Goal: Information Seeking & Learning: Check status

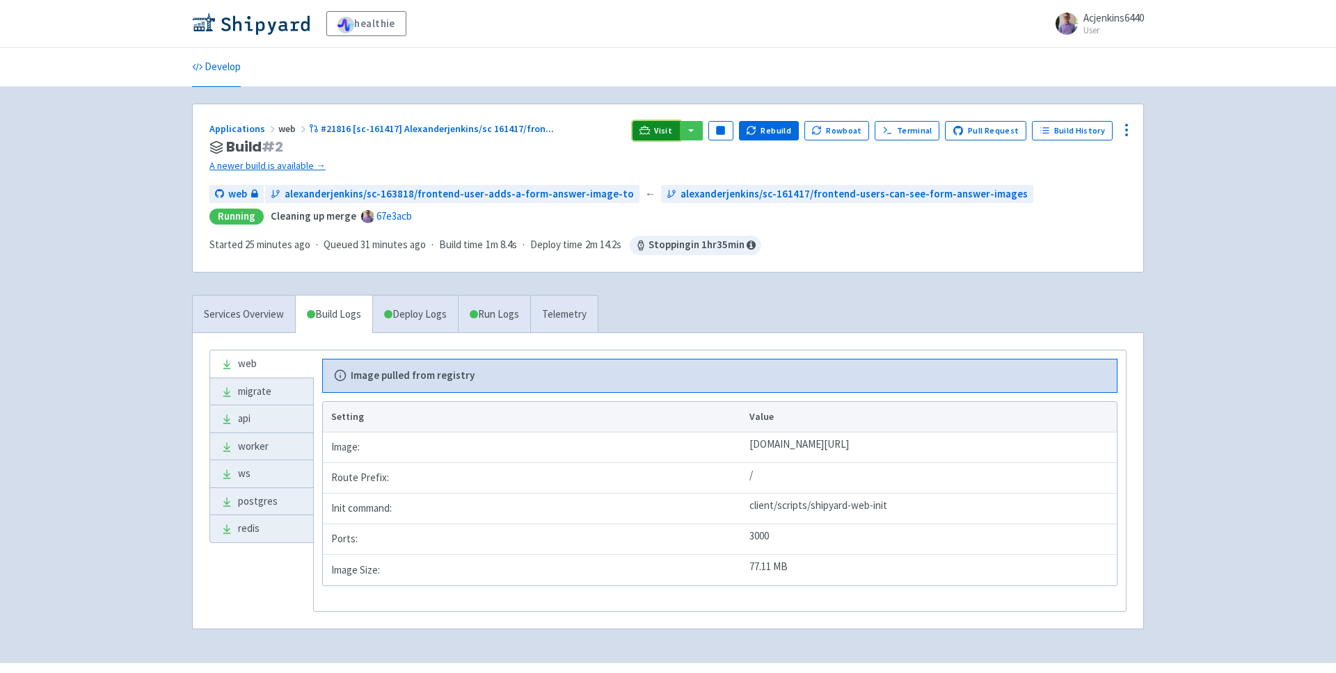
click at [669, 125] on span "Visit" at bounding box center [663, 130] width 18 height 11
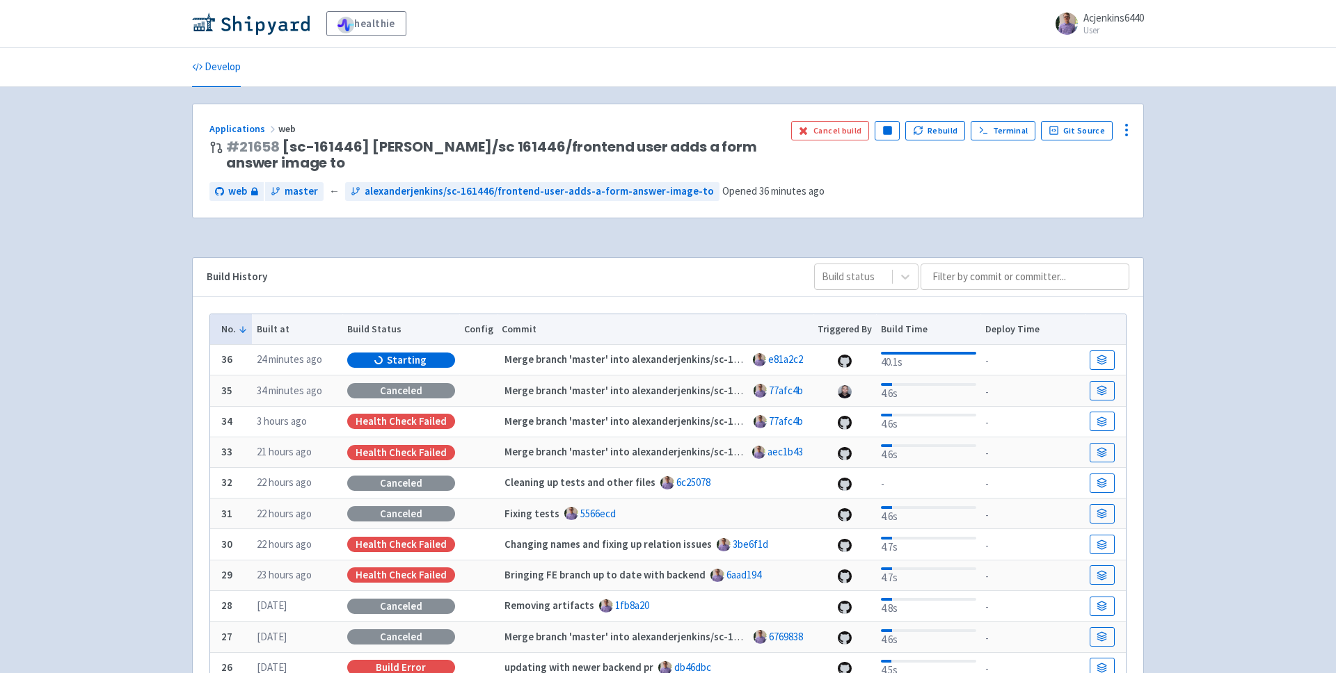
click at [1205, 128] on div "healthie Acjenkins6440 User Profile Sign out Develop" at bounding box center [668, 447] width 1336 height 895
click at [391, 362] on div "Health check failed" at bounding box center [401, 360] width 108 height 15
click at [1105, 355] on icon at bounding box center [1101, 360] width 10 height 10
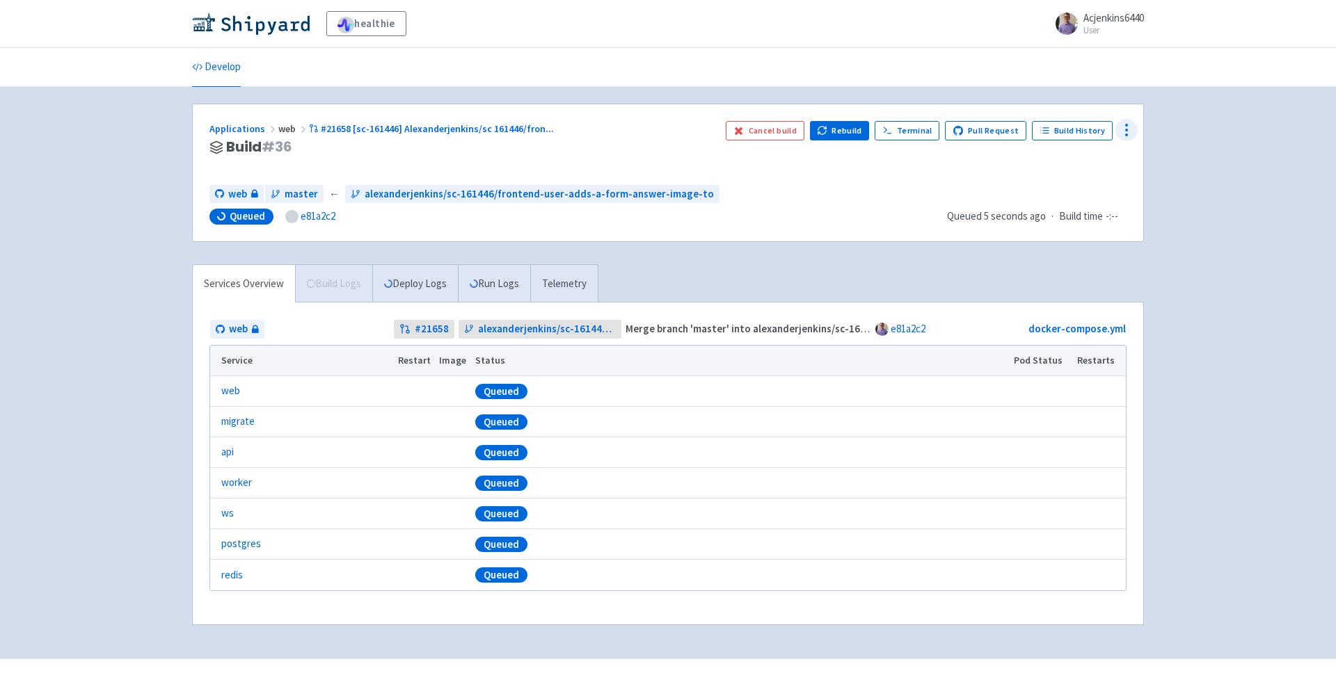
click at [1126, 127] on icon at bounding box center [1126, 130] width 17 height 17
click at [1094, 177] on span "Data Dashboard" at bounding box center [1062, 185] width 70 height 19
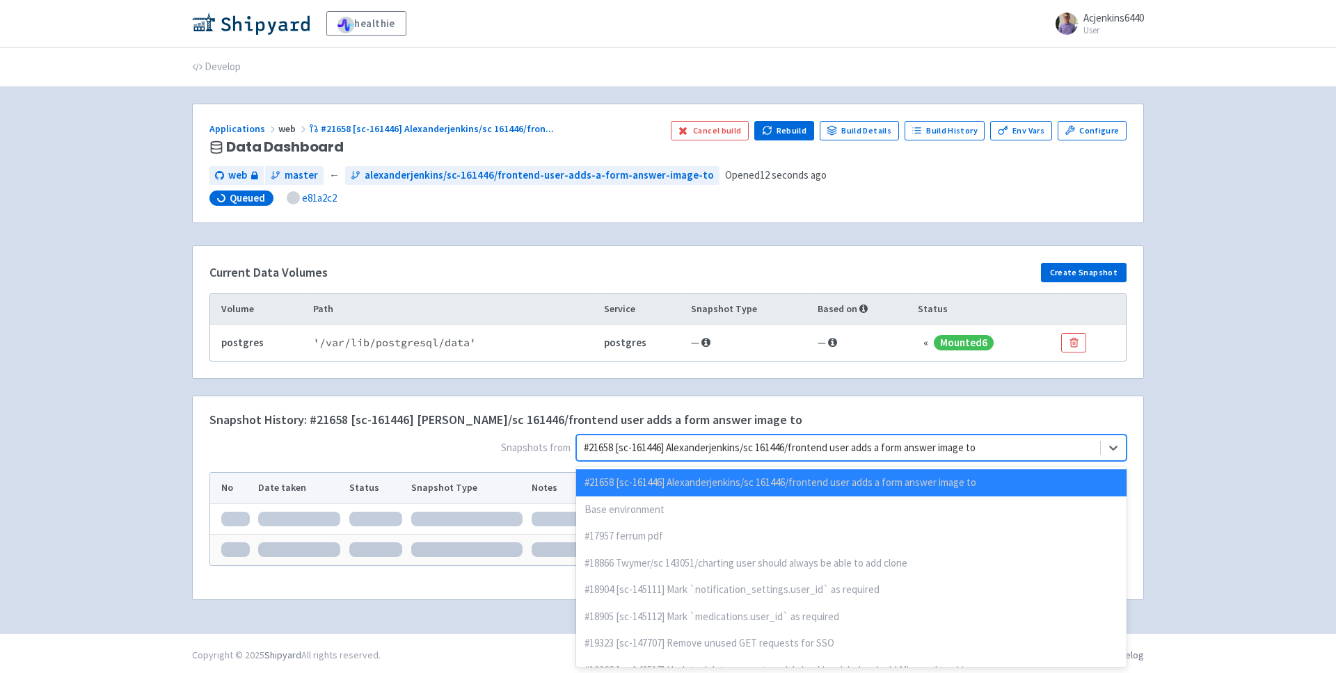
scroll to position [3, 0]
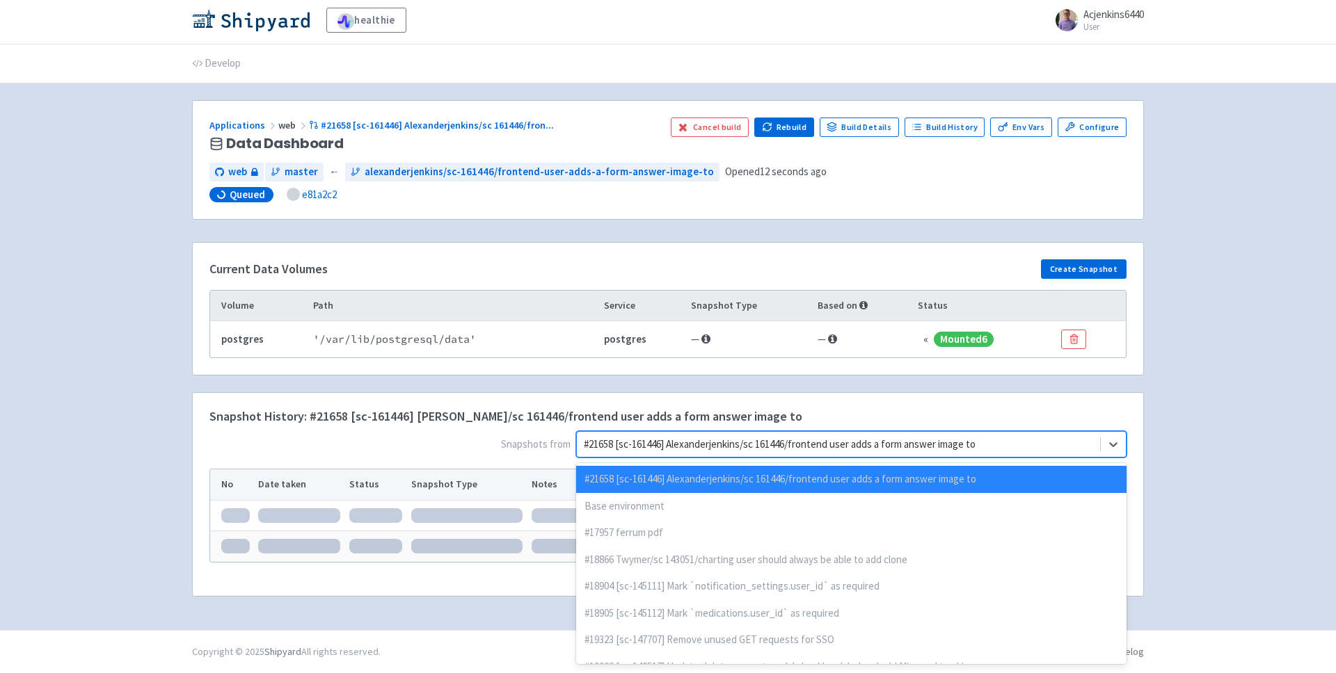
click at [937, 457] on div "#21658 [sc-161446] Alexanderjenkins/sc 161446/frontend user adds a form answer …" at bounding box center [851, 444] width 550 height 26
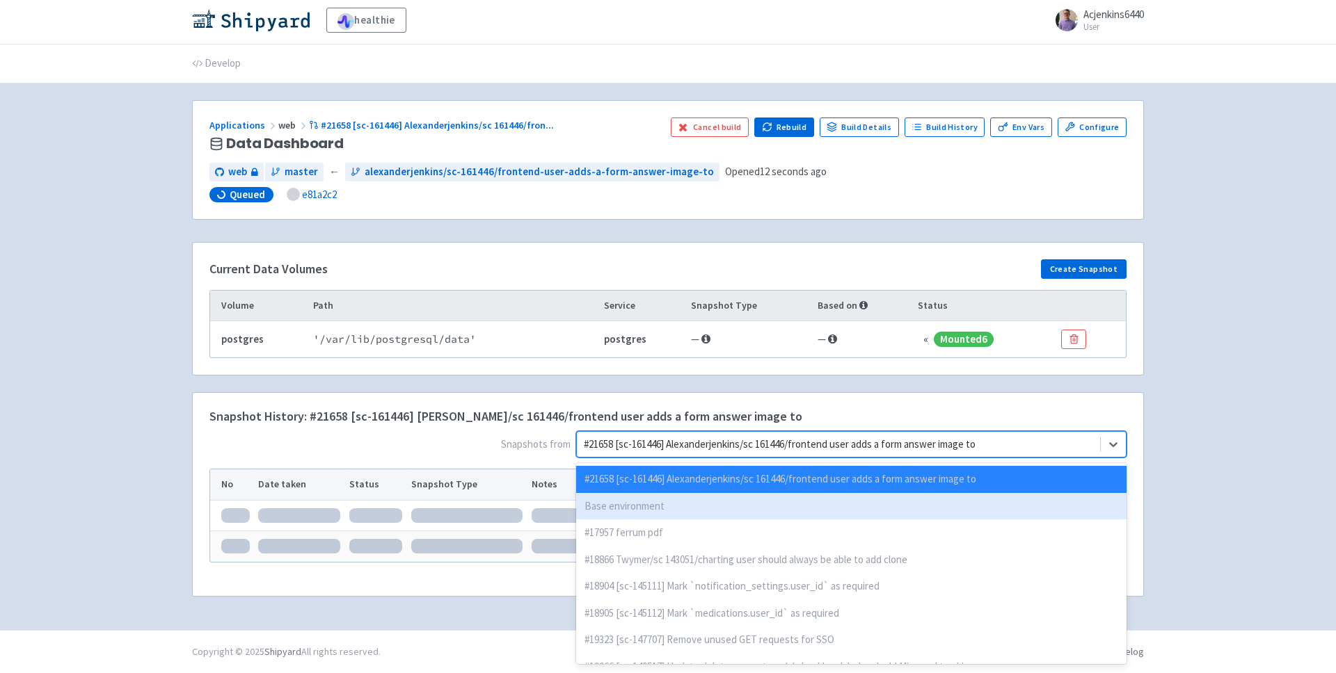
click at [844, 512] on div "Base environment" at bounding box center [851, 506] width 550 height 27
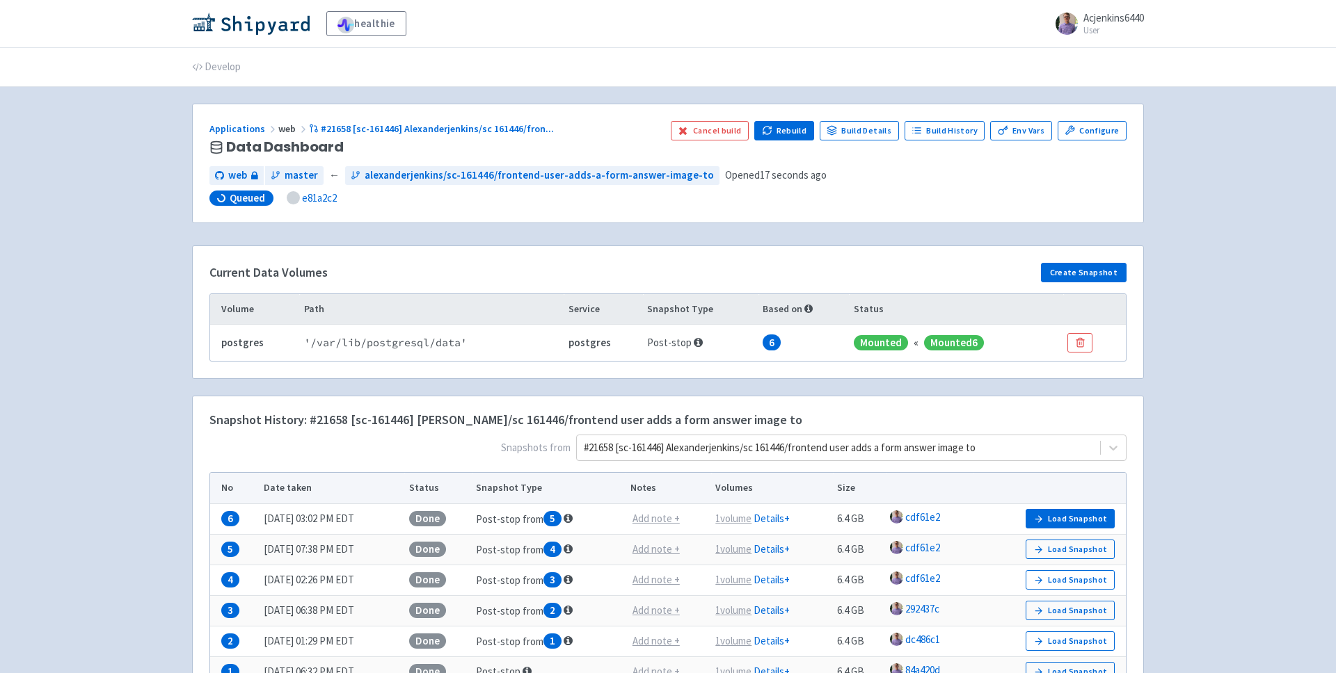
click at [1087, 499] on th at bounding box center [1048, 488] width 153 height 31
click at [1084, 526] on button "Load Snapshot" at bounding box center [1069, 518] width 89 height 19
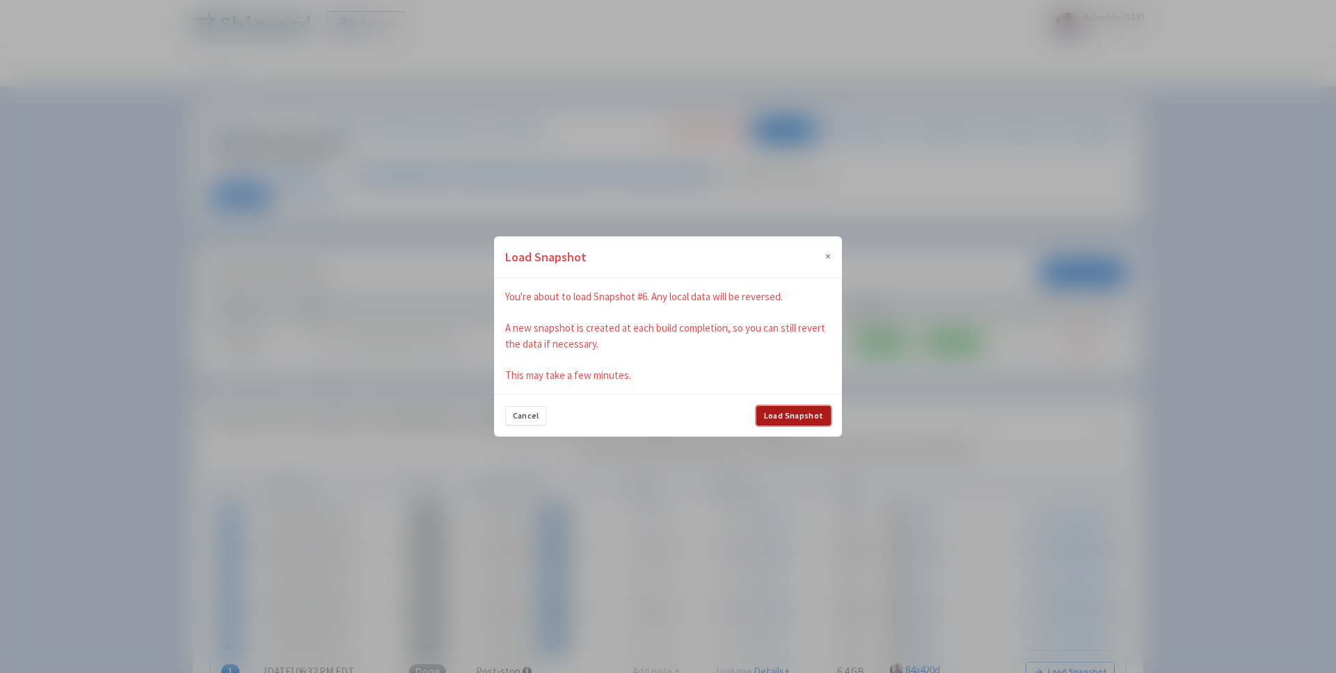
click at [788, 412] on button "Load Snapshot" at bounding box center [793, 415] width 74 height 19
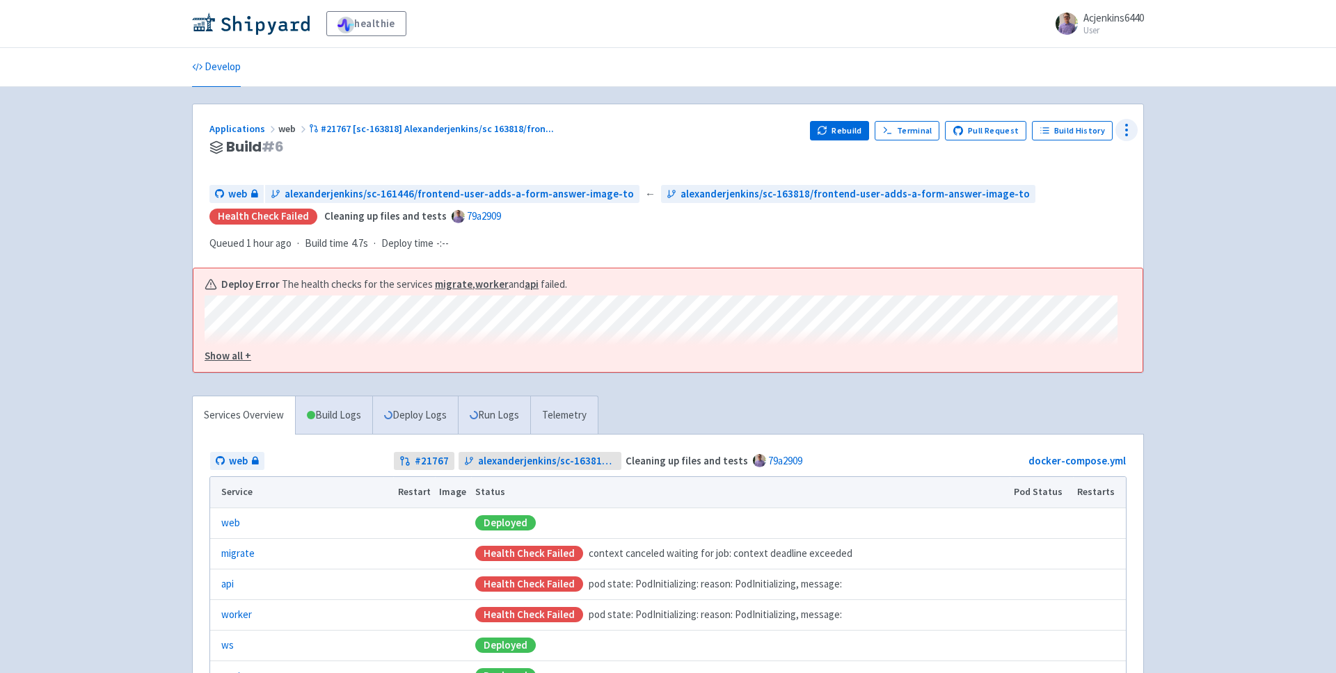
click at [1121, 130] on icon at bounding box center [1126, 130] width 17 height 17
click at [1088, 188] on span "Data Dashboard" at bounding box center [1062, 185] width 70 height 19
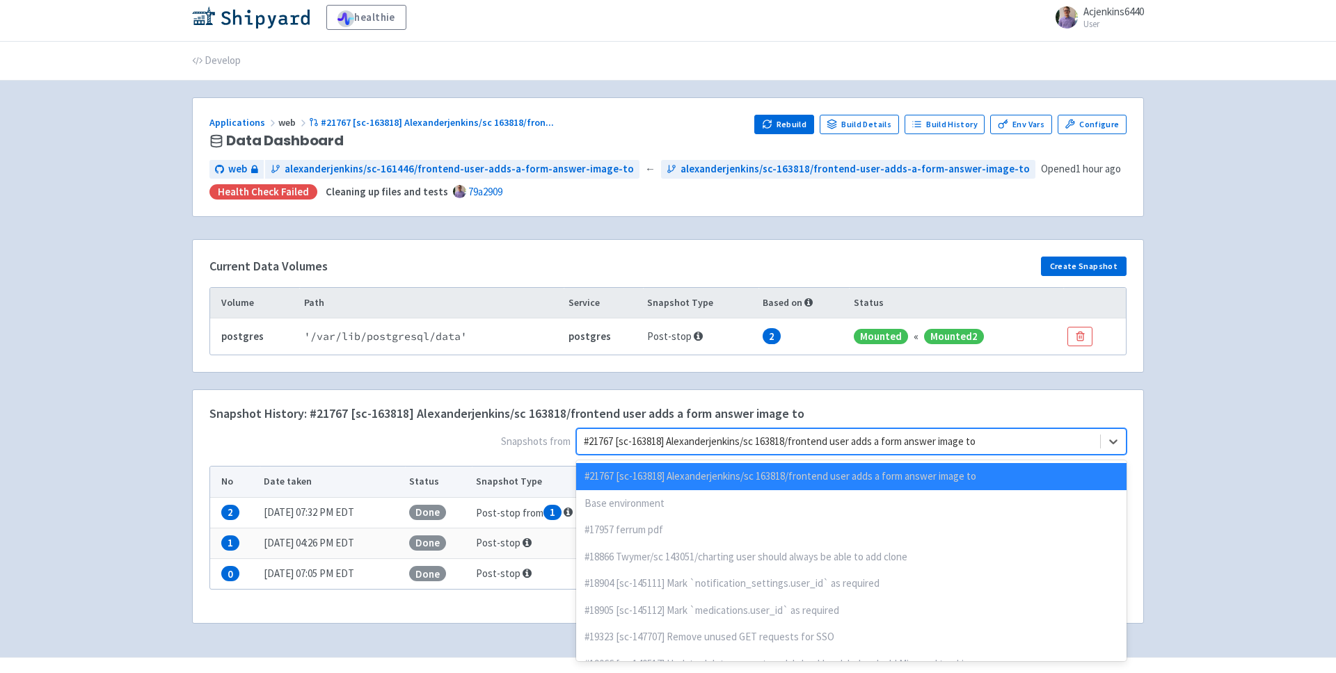
click at [801, 446] on div at bounding box center [838, 442] width 509 height 19
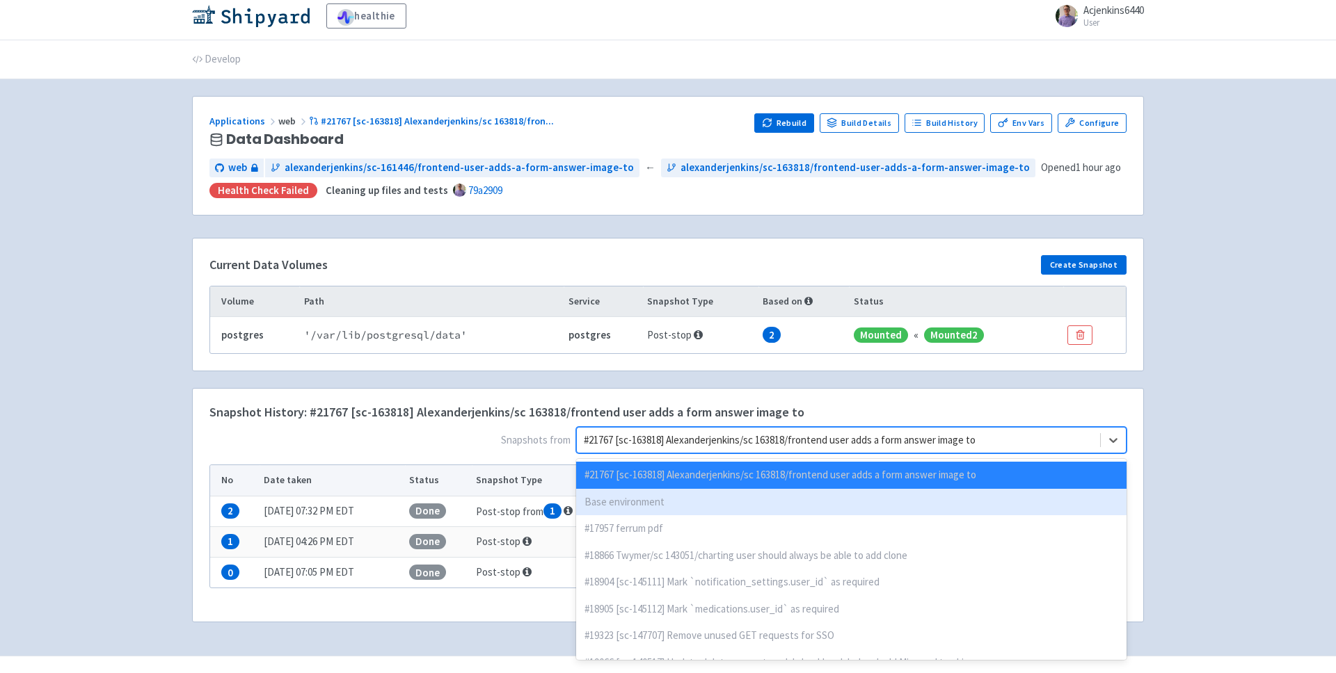
click at [664, 503] on div "Base environment" at bounding box center [851, 502] width 550 height 27
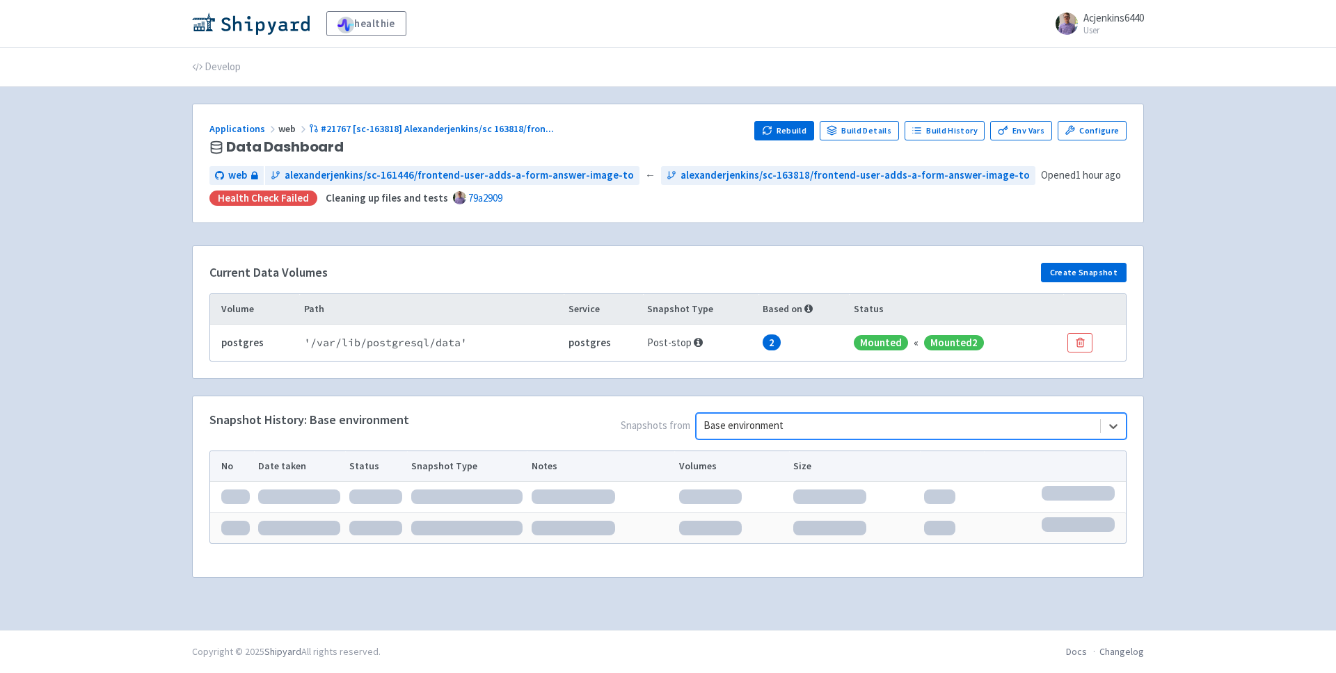
scroll to position [0, 0]
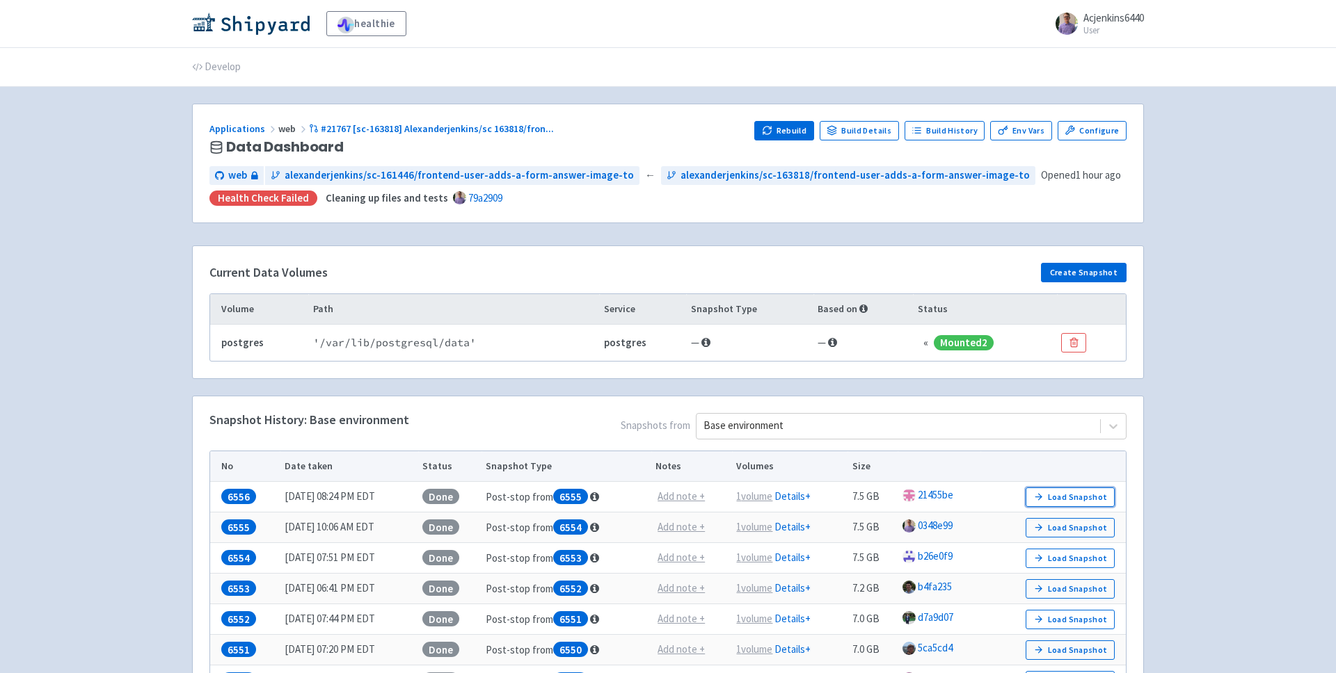
click at [1104, 500] on button "Load Snapshot" at bounding box center [1069, 497] width 89 height 19
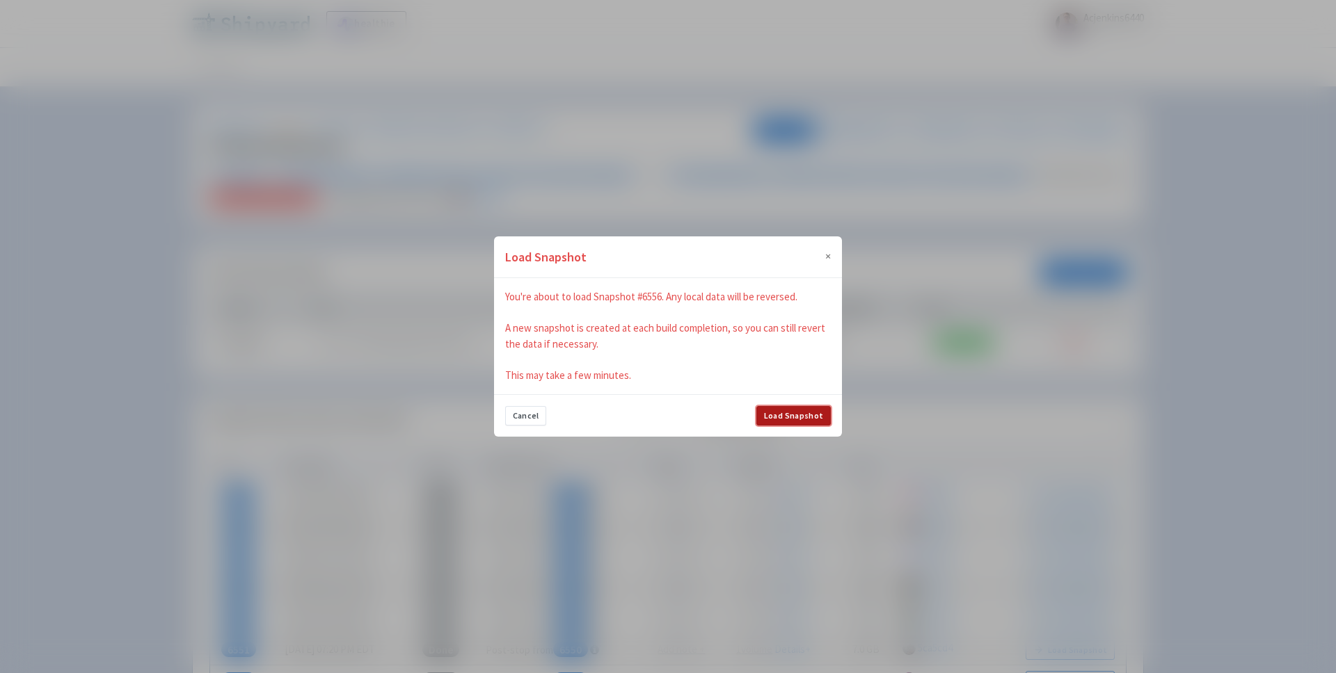
click at [781, 418] on button "Load Snapshot" at bounding box center [793, 415] width 74 height 19
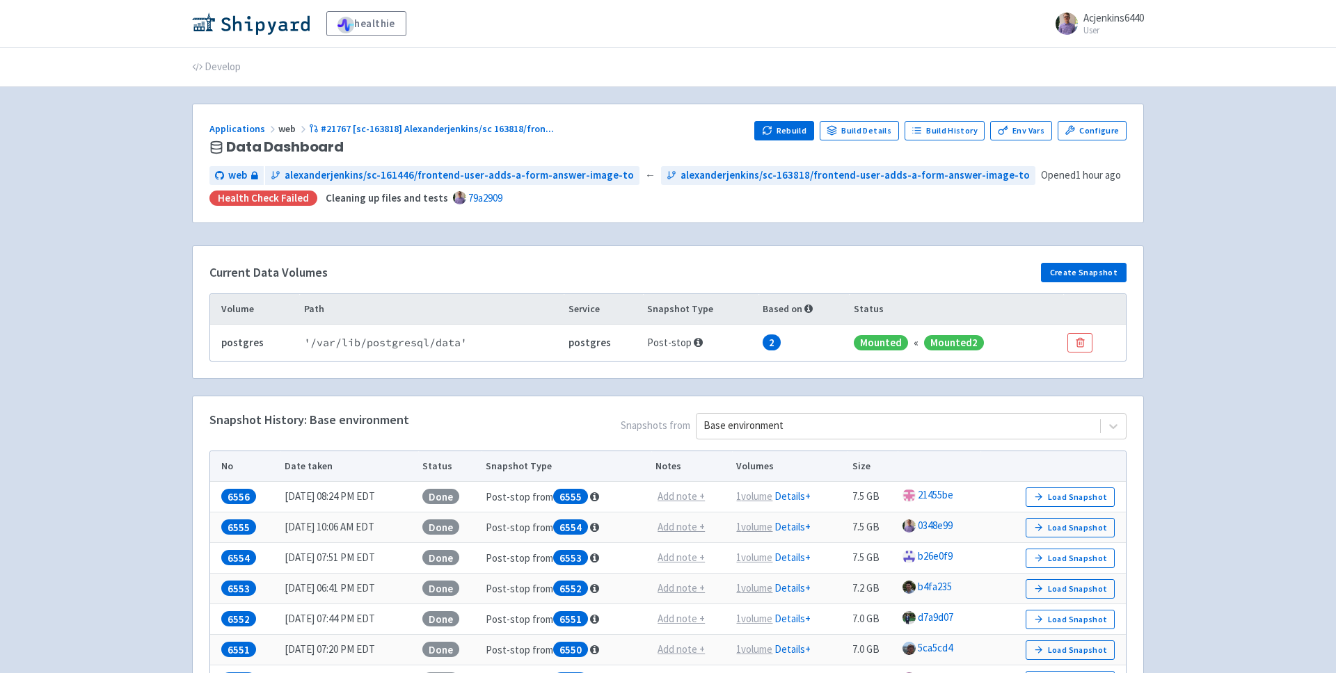
click at [1249, 486] on div "healthie Acjenkins6440 User Profile Sign out Develop" at bounding box center [668, 440] width 1336 height 881
click at [1175, 451] on div "healthie Acjenkins6440 User Profile Sign out Develop" at bounding box center [668, 440] width 1336 height 881
click at [1213, 366] on div "healthie Acjenkins6440 User Profile Sign out Develop" at bounding box center [668, 440] width 1336 height 881
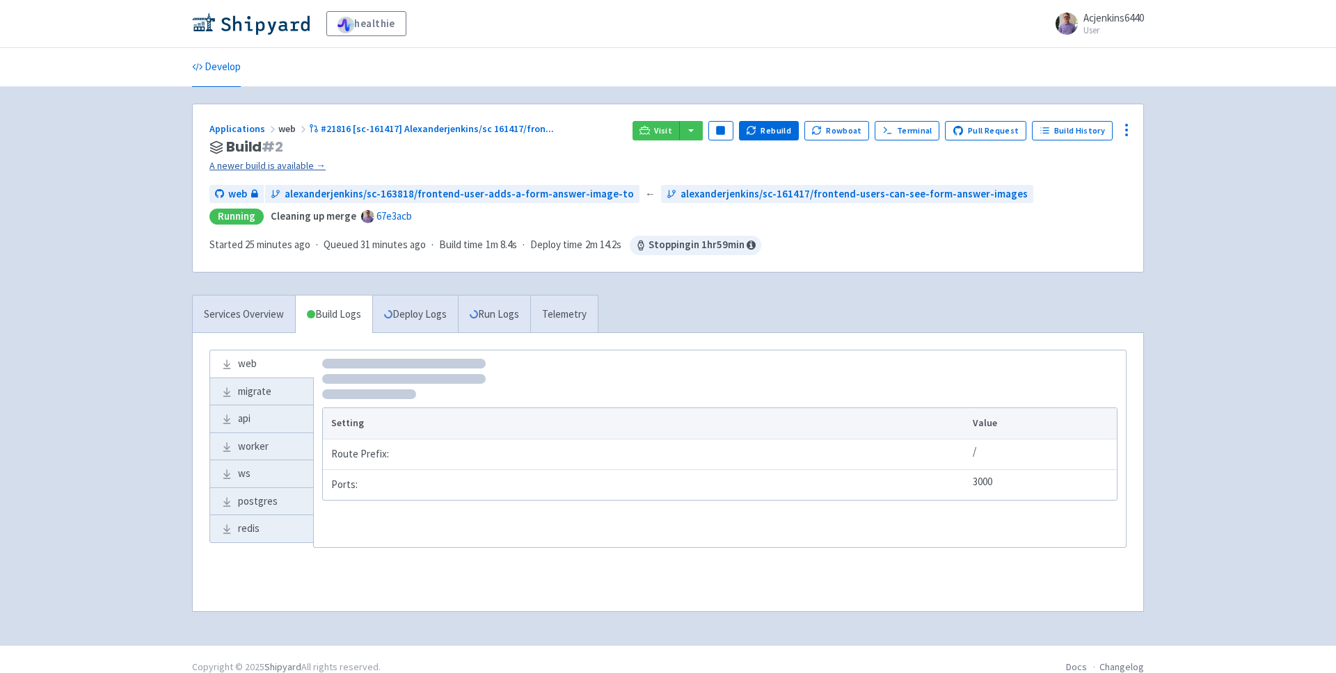
click at [302, 163] on link "A newer build is available →" at bounding box center [415, 166] width 412 height 16
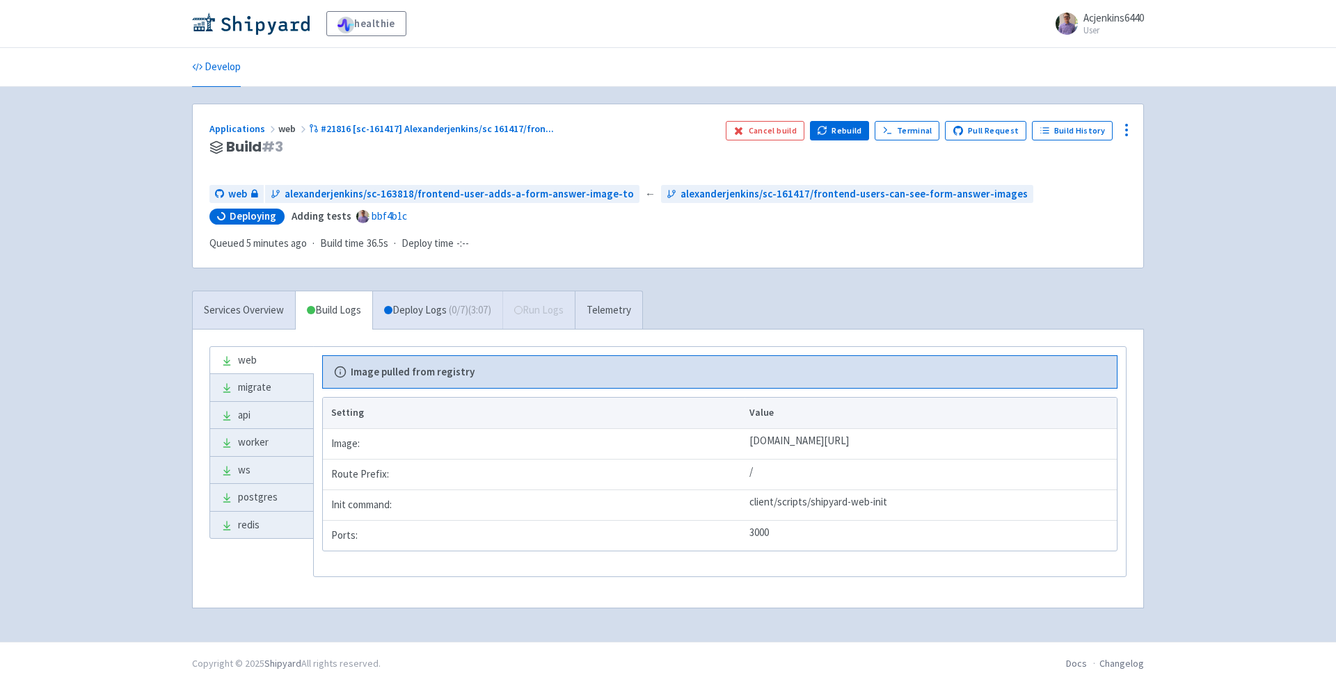
click at [85, 204] on div "healthie Acjenkins6440 User Profile Sign out Develop" at bounding box center [668, 321] width 1336 height 642
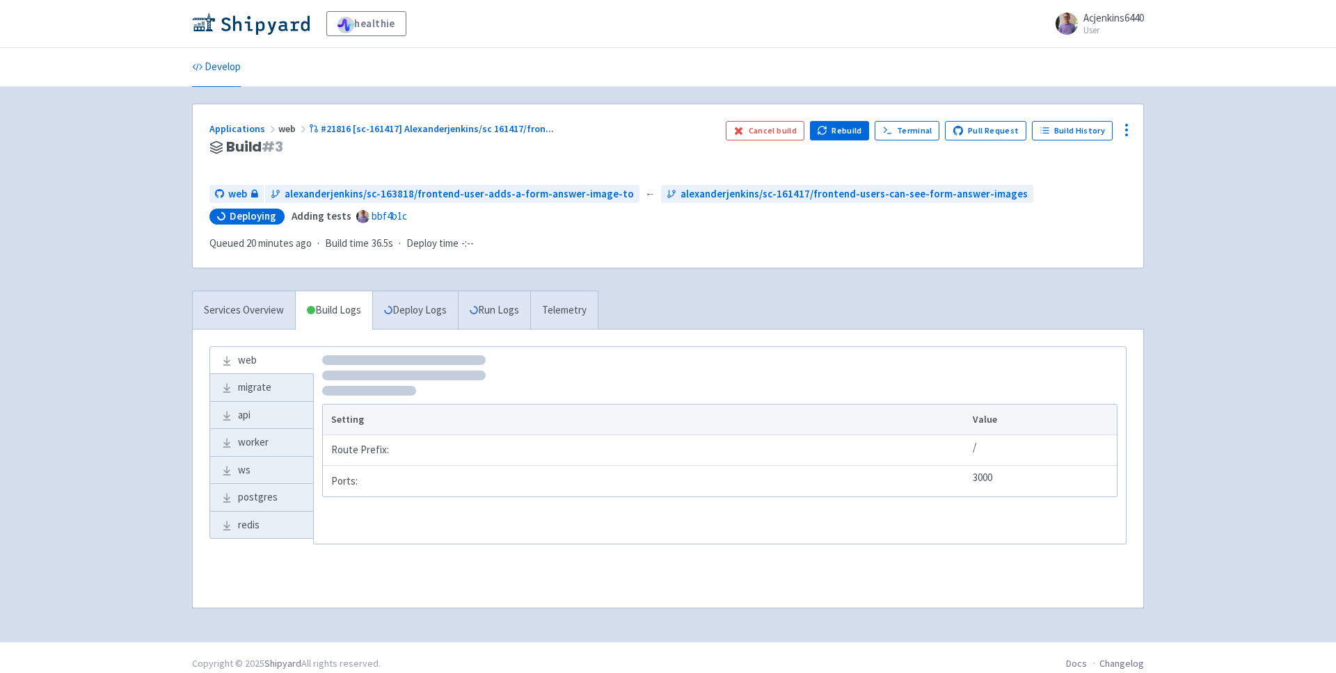
click at [713, 246] on div "web alexanderjenkins/sc-163818/frontend-user-adds-a-form-answer-image-to ← alex…" at bounding box center [667, 218] width 917 height 67
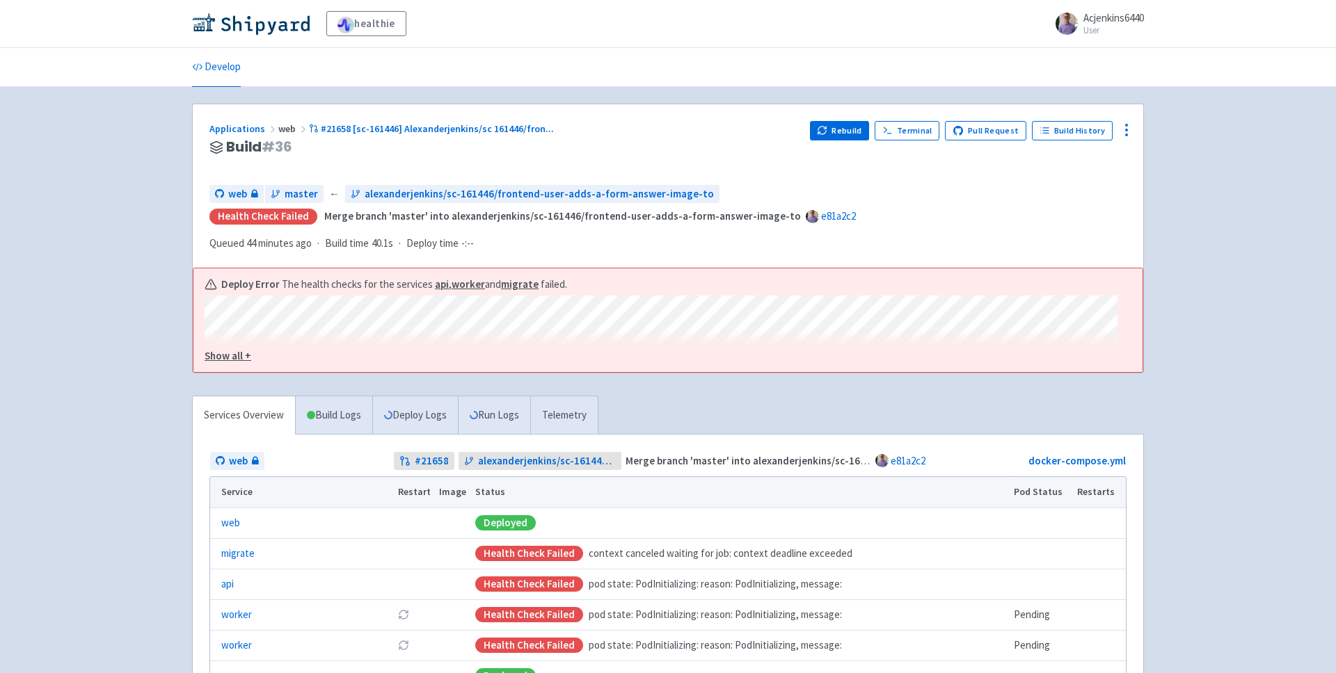
click at [234, 349] on u "Show all +" at bounding box center [228, 355] width 47 height 13
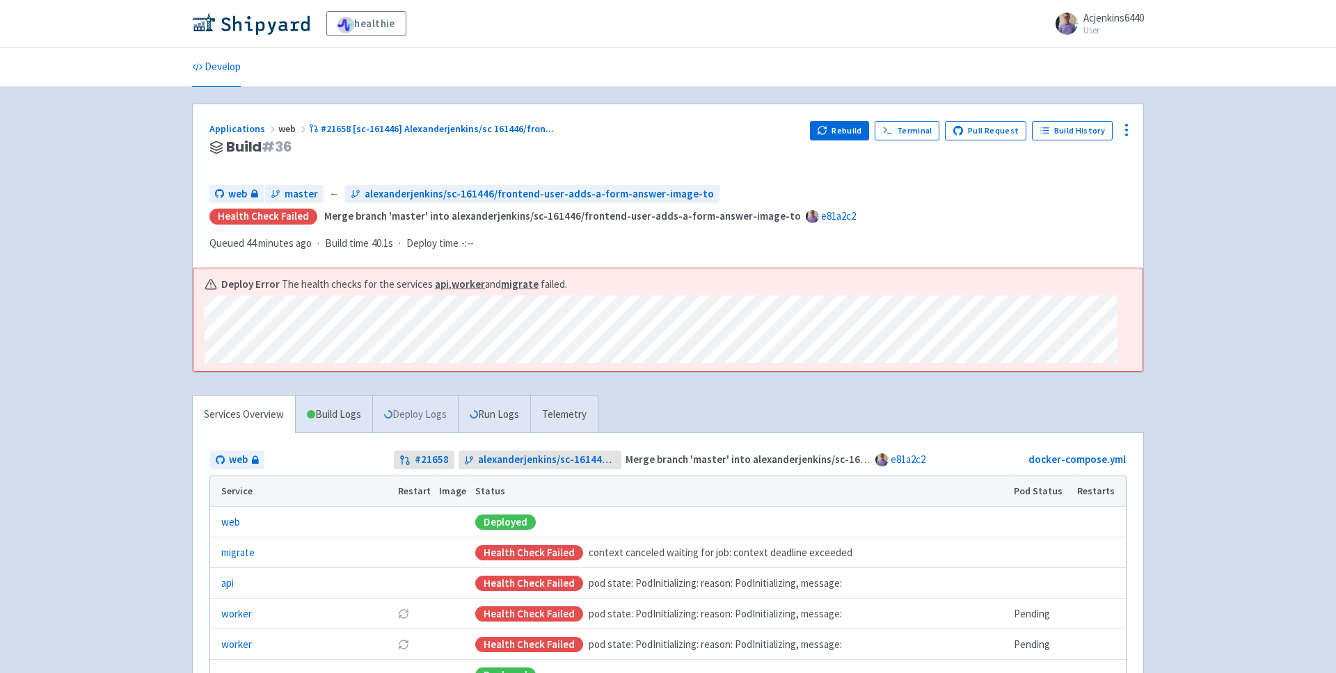
click at [404, 396] on link "Deploy Logs" at bounding box center [415, 415] width 86 height 38
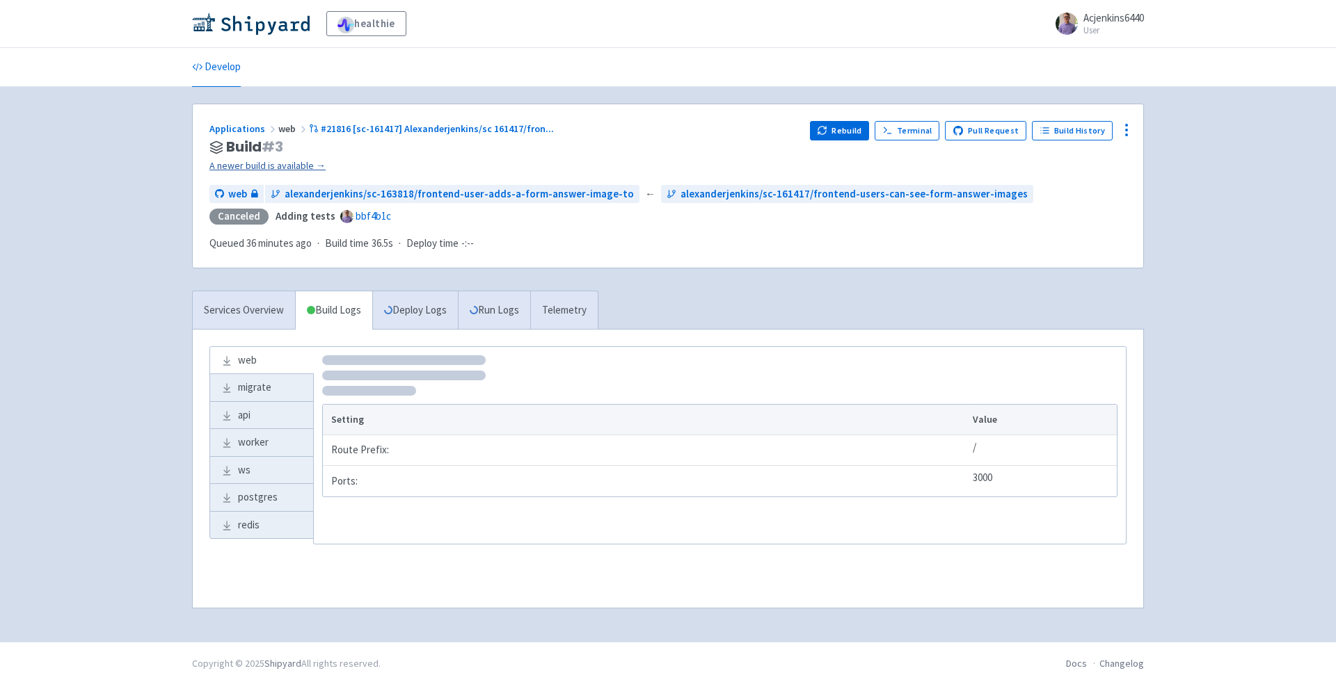
click at [303, 168] on link "A newer build is available →" at bounding box center [503, 166] width 589 height 16
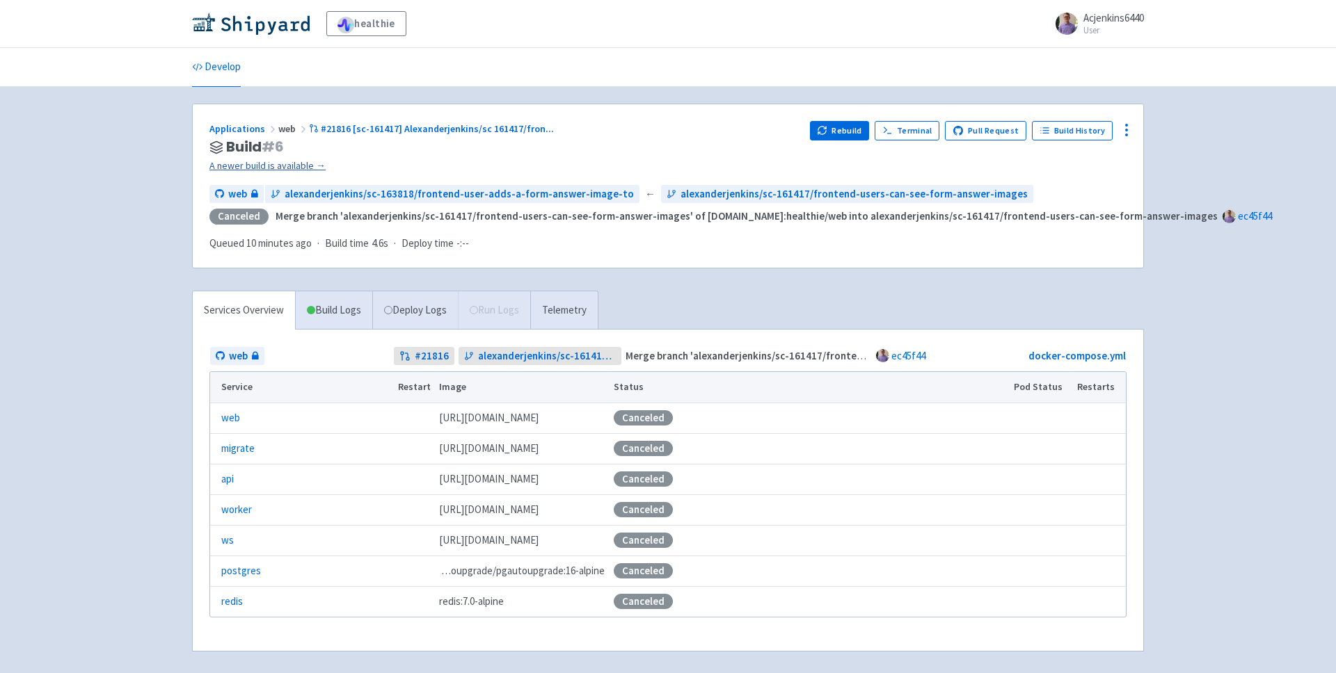
click at [311, 162] on link "A newer build is available →" at bounding box center [503, 166] width 589 height 16
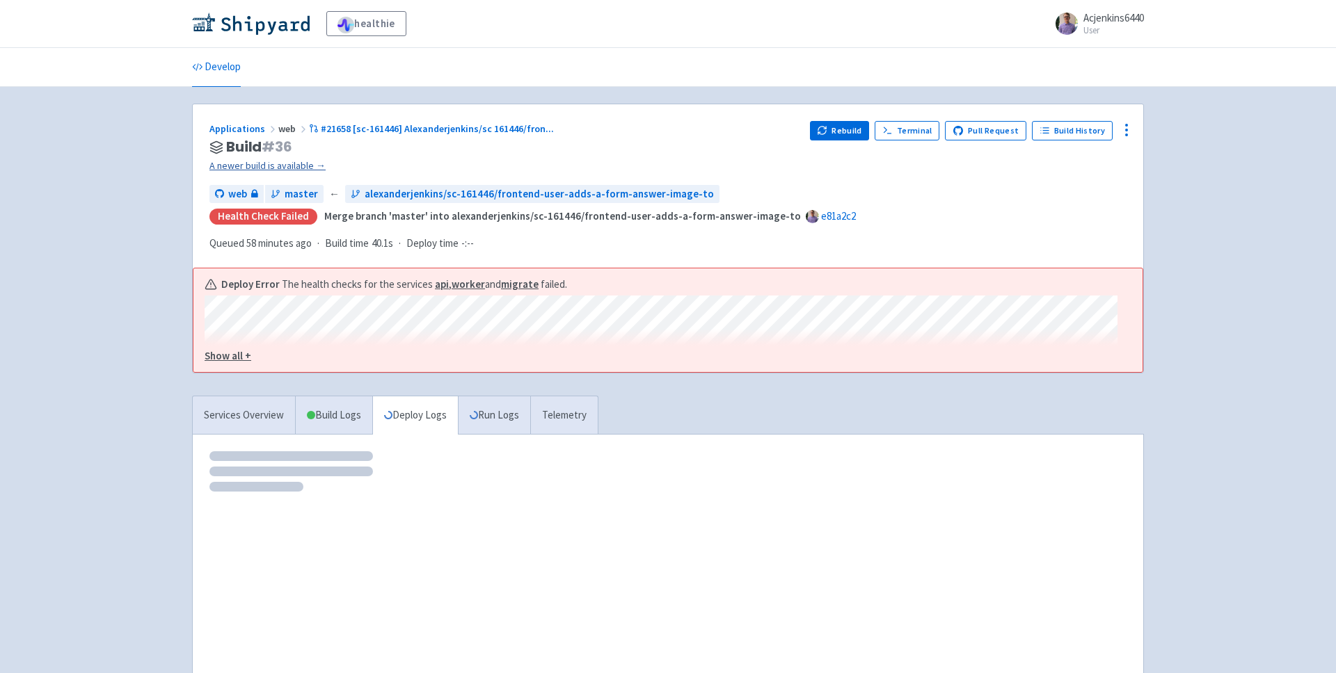
click at [294, 168] on link "A newer build is available →" at bounding box center [503, 166] width 589 height 16
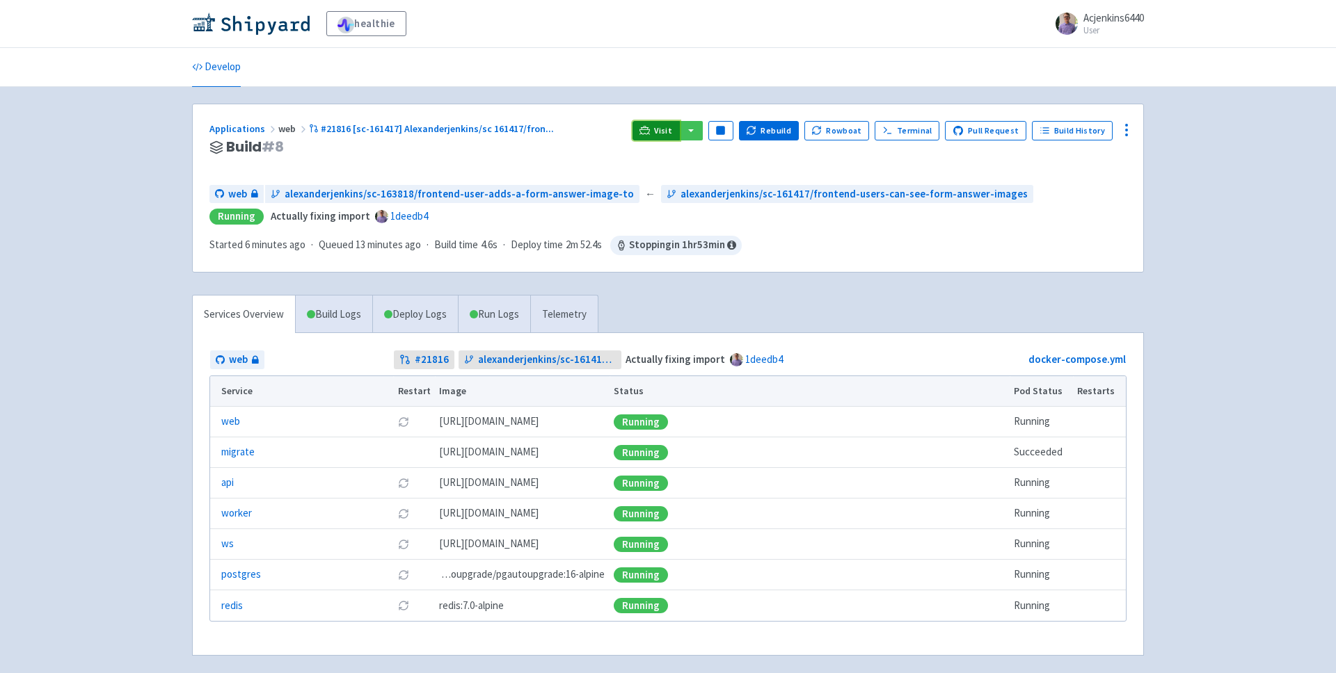
click at [656, 136] on link "Visit" at bounding box center [655, 130] width 47 height 19
